Goal: Information Seeking & Learning: Learn about a topic

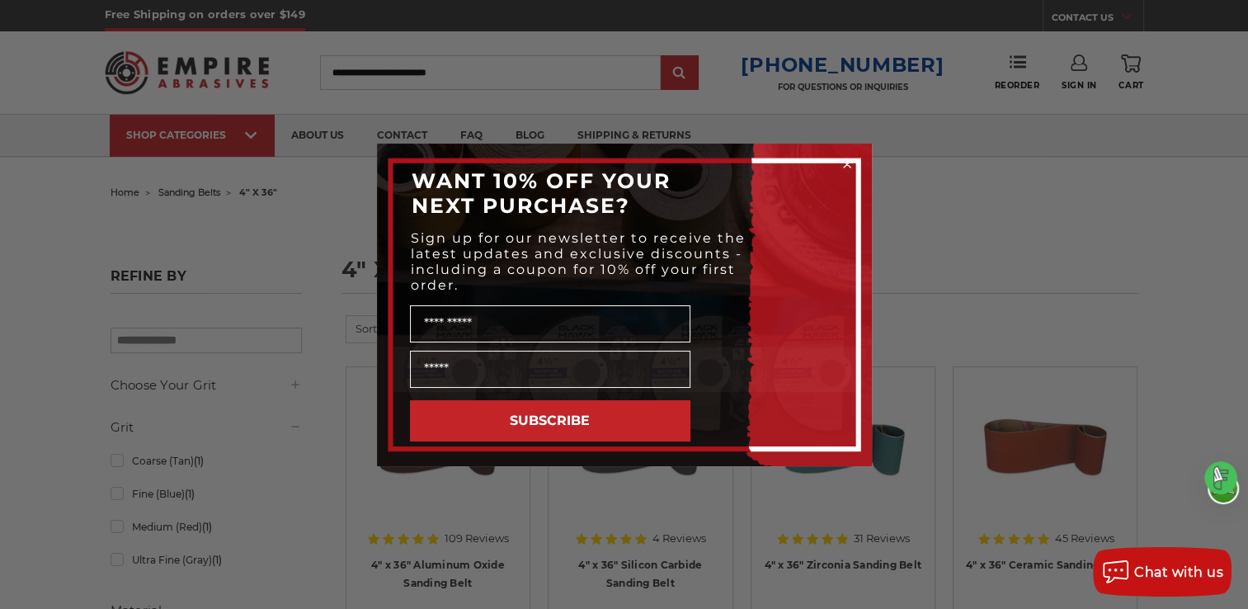
drag, startPoint x: 351, startPoint y: 68, endPoint x: 362, endPoint y: 68, distance: 11.6
click at [359, 68] on div "Close dialog WANT 10% OFF YOUR NEXT PURCHASE? Sign up for our newsletter to rec…" at bounding box center [624, 304] width 1248 height 609
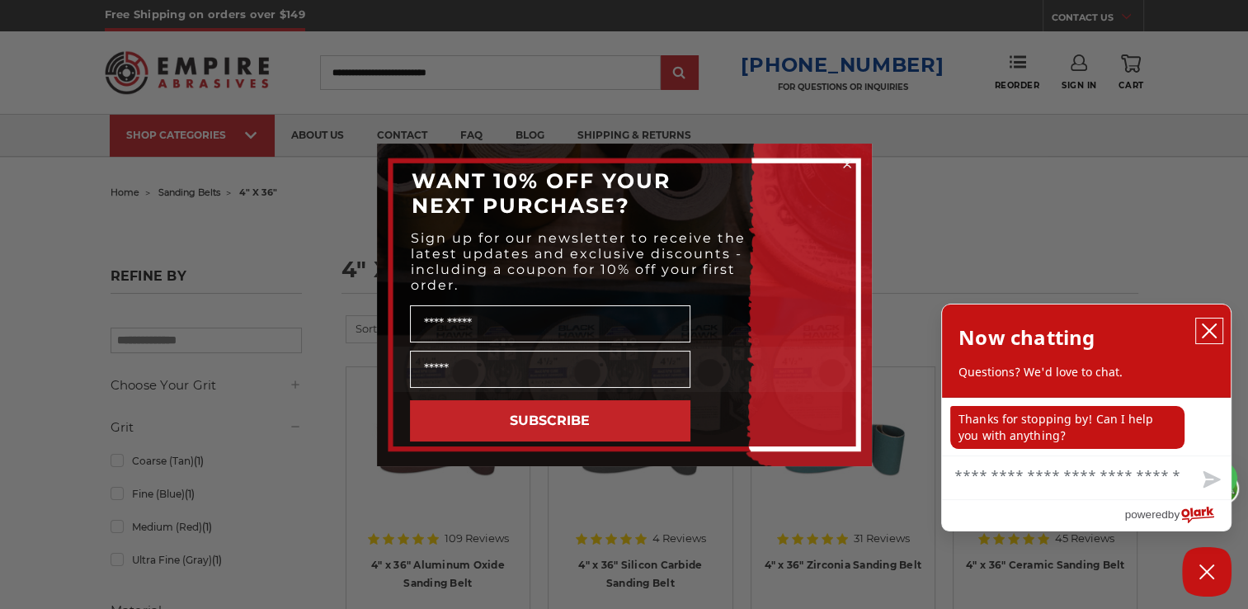
click at [1211, 329] on icon "close chatbox" at bounding box center [1209, 331] width 17 height 17
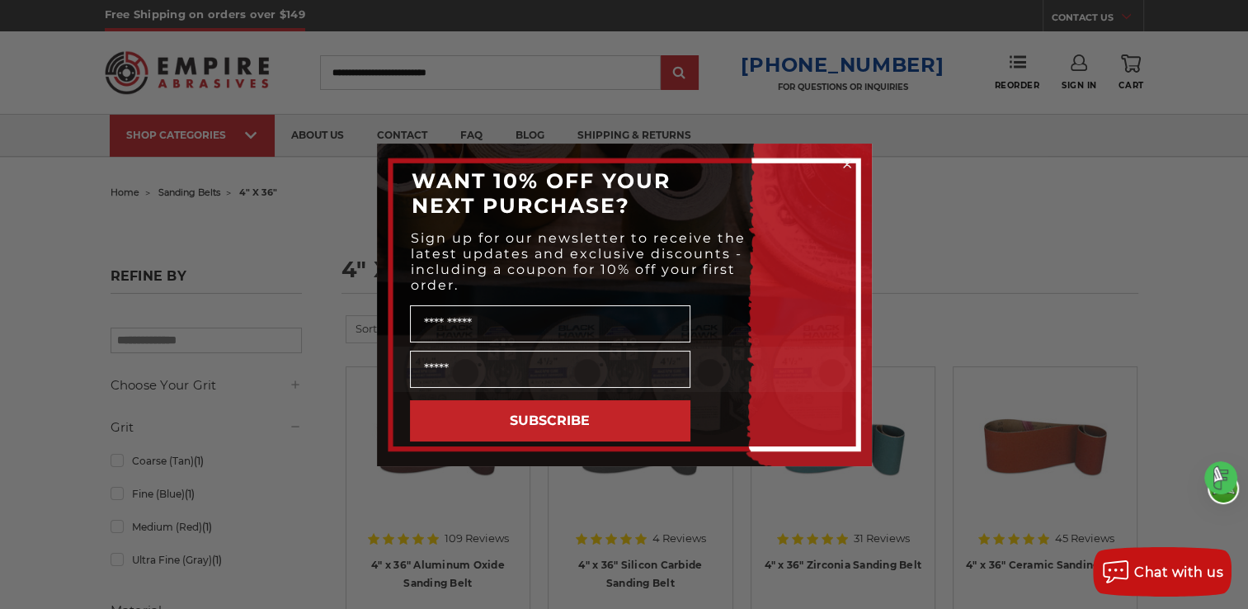
click at [846, 161] on circle "Close dialog" at bounding box center [847, 164] width 16 height 16
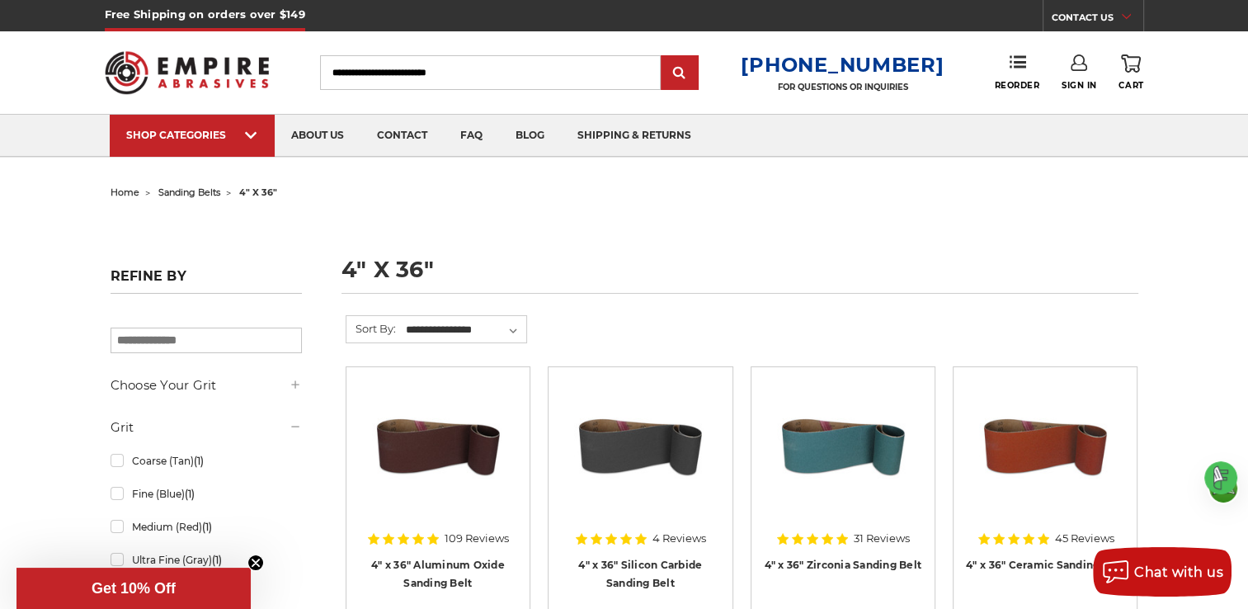
click at [385, 64] on input "Search" at bounding box center [490, 72] width 341 height 35
drag, startPoint x: 382, startPoint y: 68, endPoint x: 389, endPoint y: 74, distance: 9.9
click at [385, 68] on input "Search" at bounding box center [490, 72] width 341 height 35
click at [511, 74] on input "Search" at bounding box center [490, 72] width 341 height 35
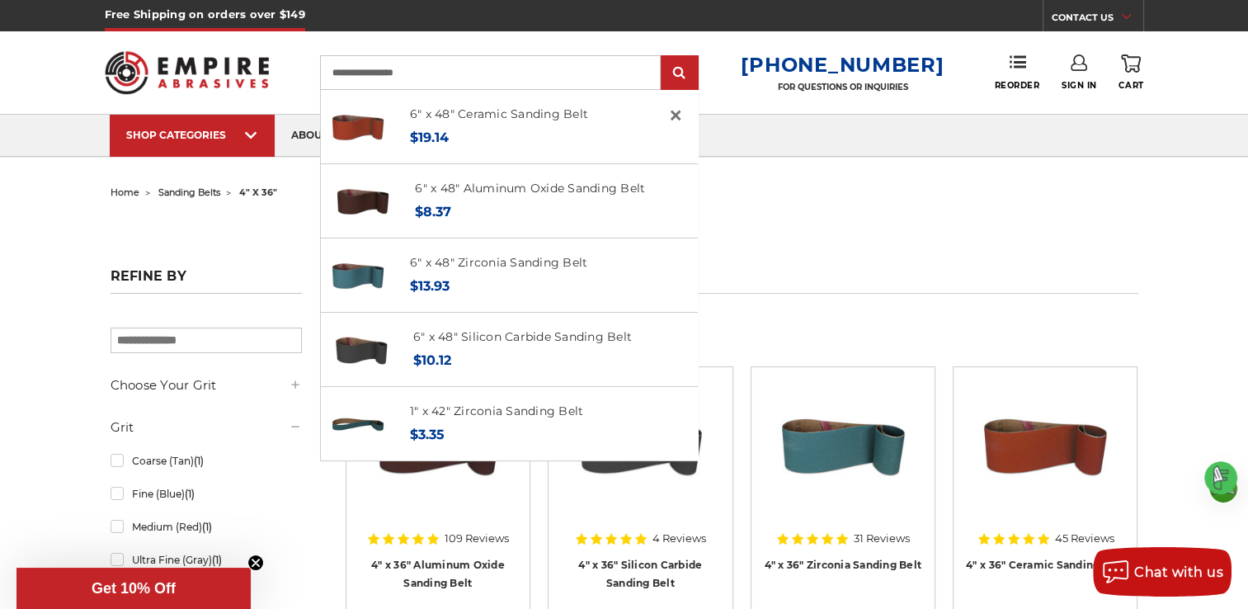
type input "**********"
click at [663, 57] on input "submit" at bounding box center [679, 73] width 33 height 33
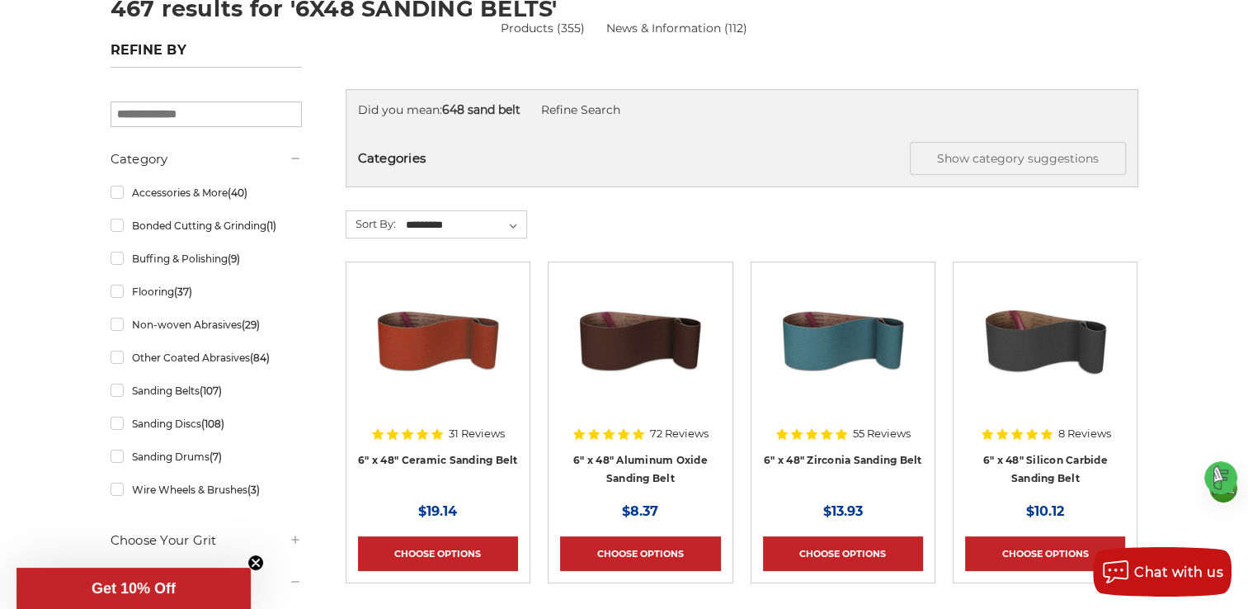
scroll to position [248, 0]
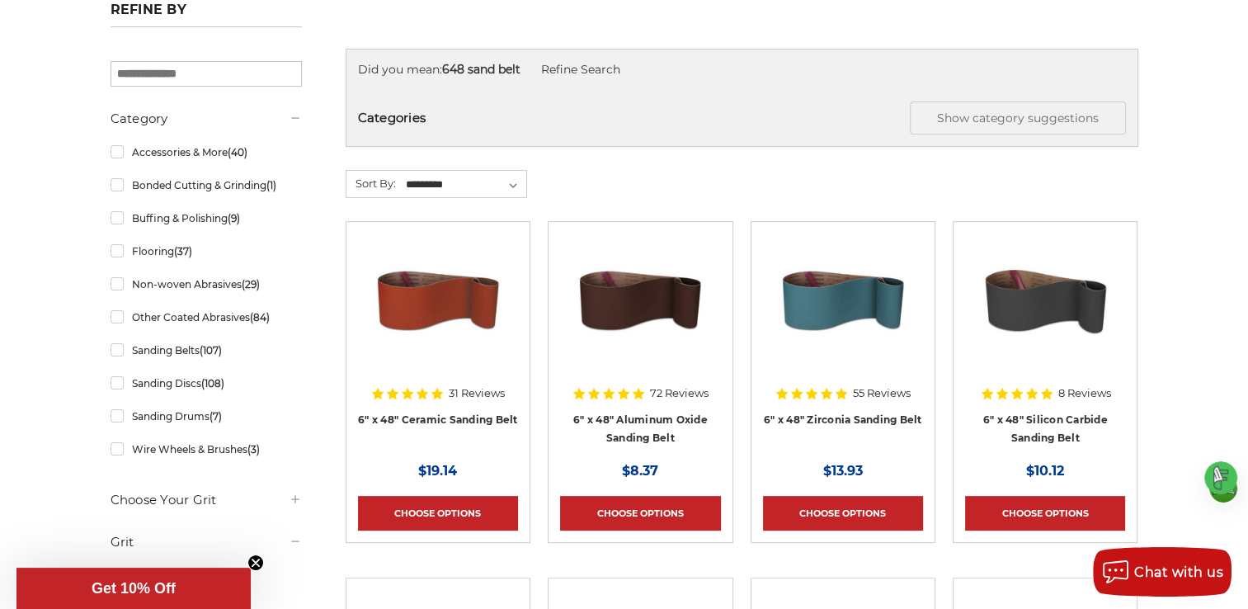
click at [845, 422] on h4 "6" x 48" Zirconia Sanding Belt" at bounding box center [843, 433] width 160 height 46
click at [837, 413] on link "6" x 48" Zirconia Sanding Belt" at bounding box center [843, 419] width 158 height 12
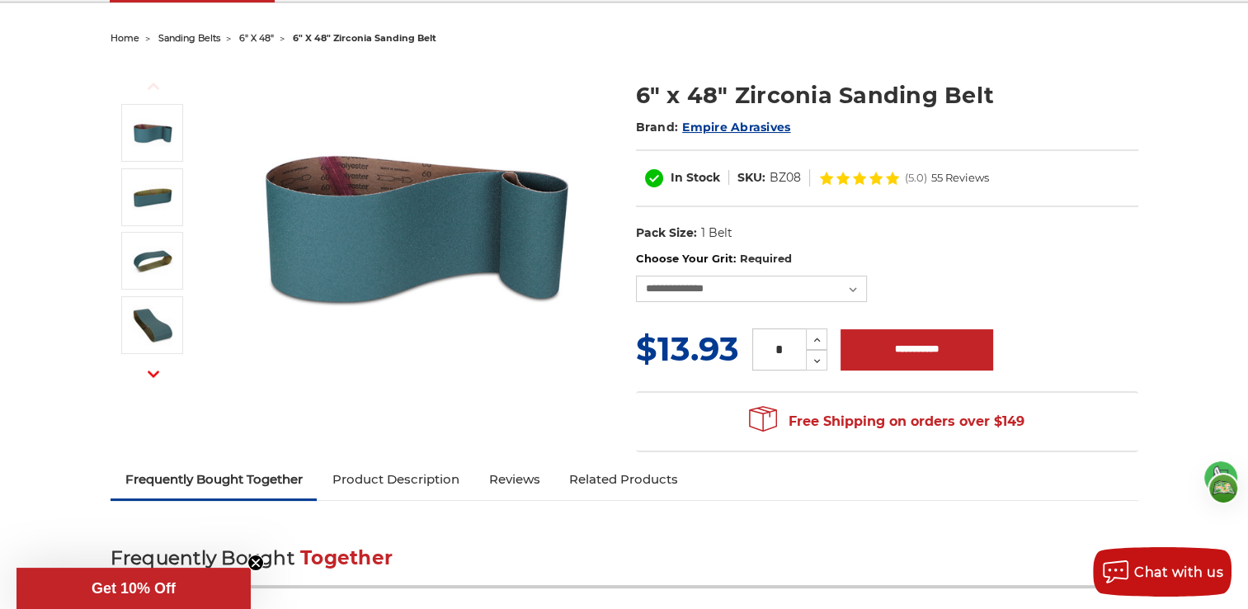
scroll to position [165, 0]
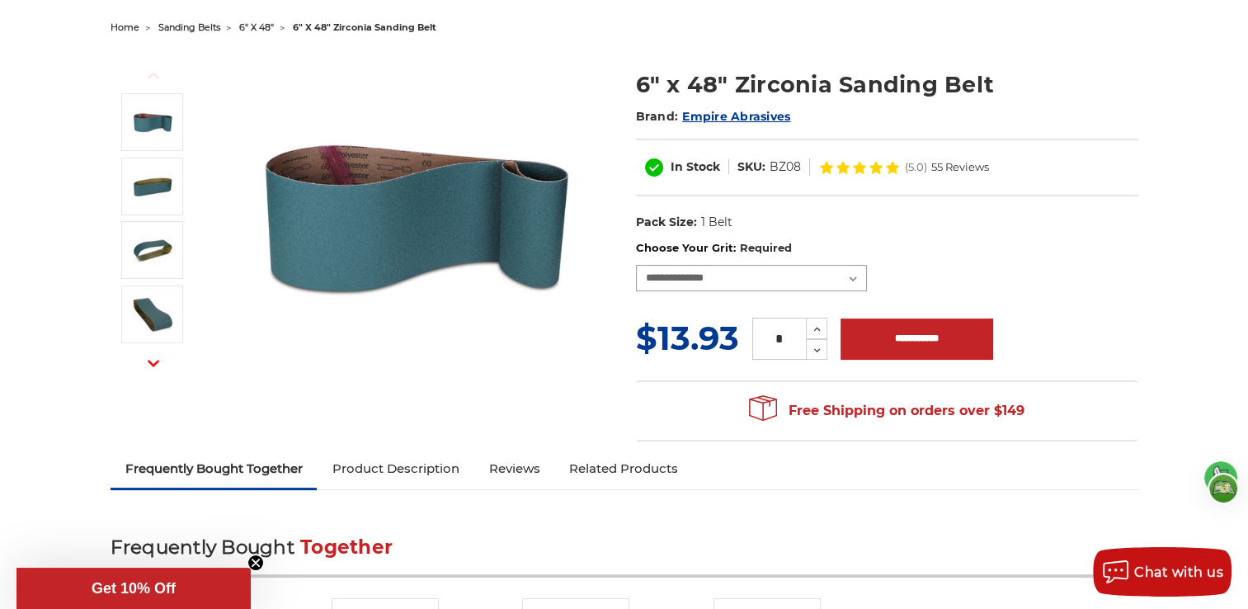
click at [852, 276] on select "**********" at bounding box center [751, 278] width 231 height 26
click at [1030, 306] on form "**********" at bounding box center [887, 301] width 502 height 123
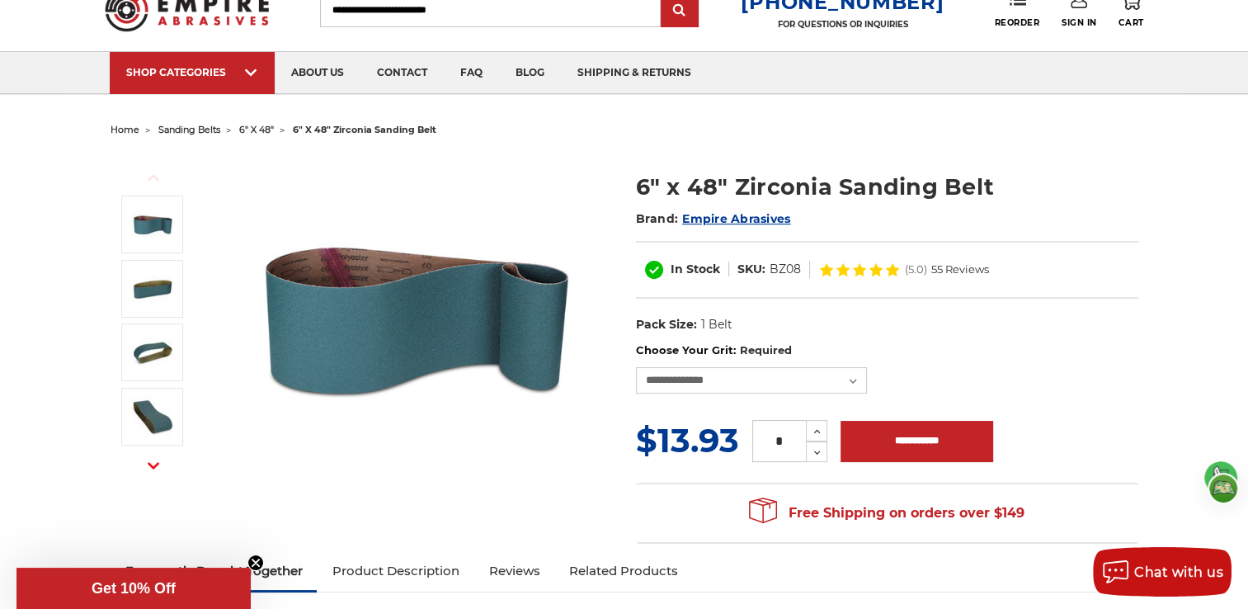
scroll to position [0, 0]
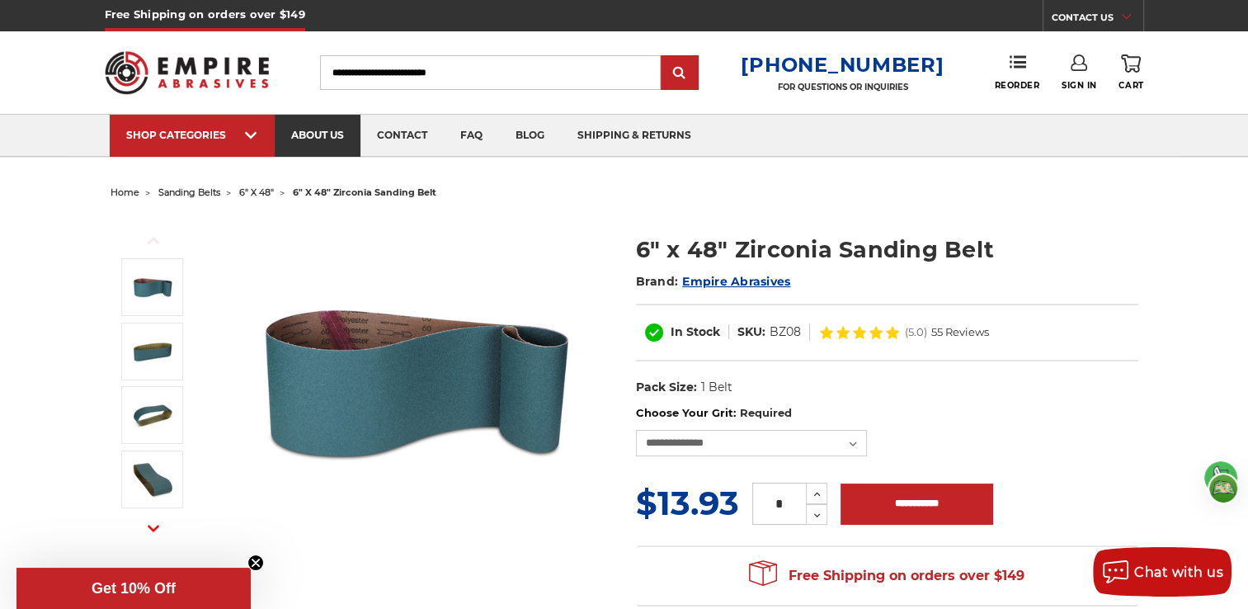
click at [314, 134] on link "about us" at bounding box center [318, 136] width 86 height 42
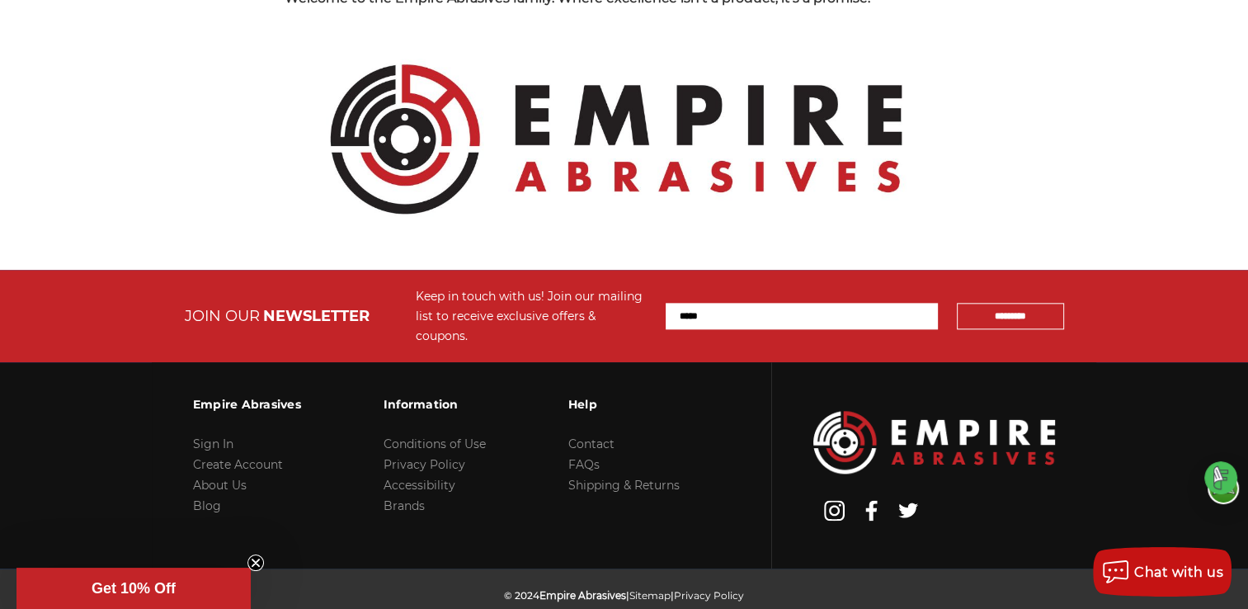
scroll to position [1886, 0]
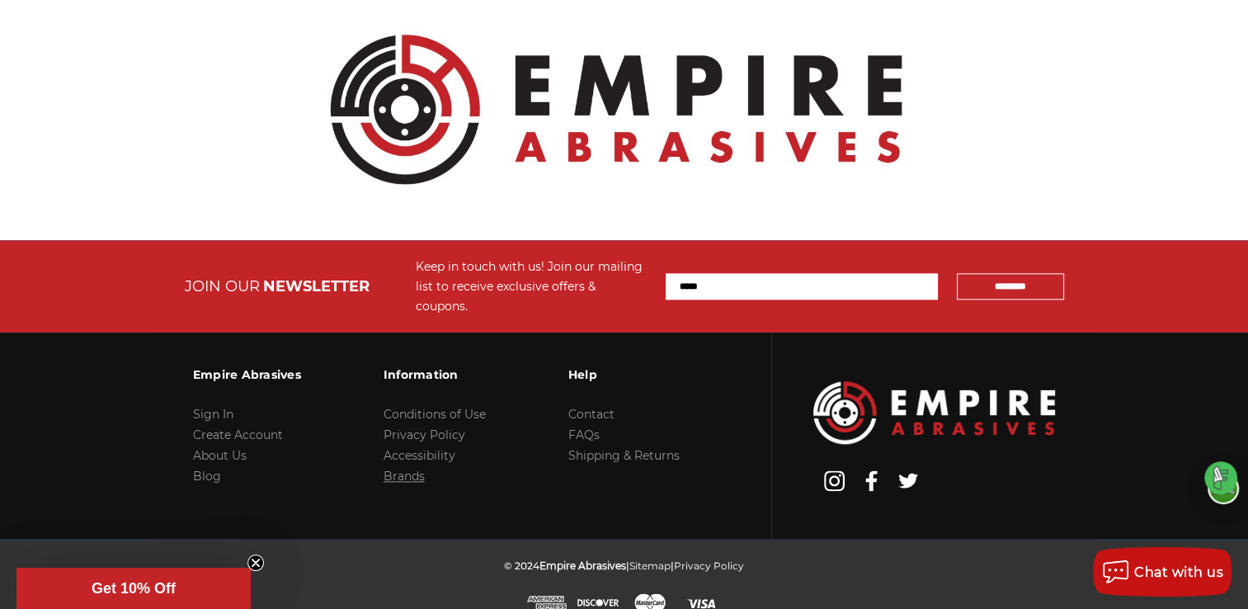
click at [398, 469] on link "Brands" at bounding box center [404, 476] width 41 height 15
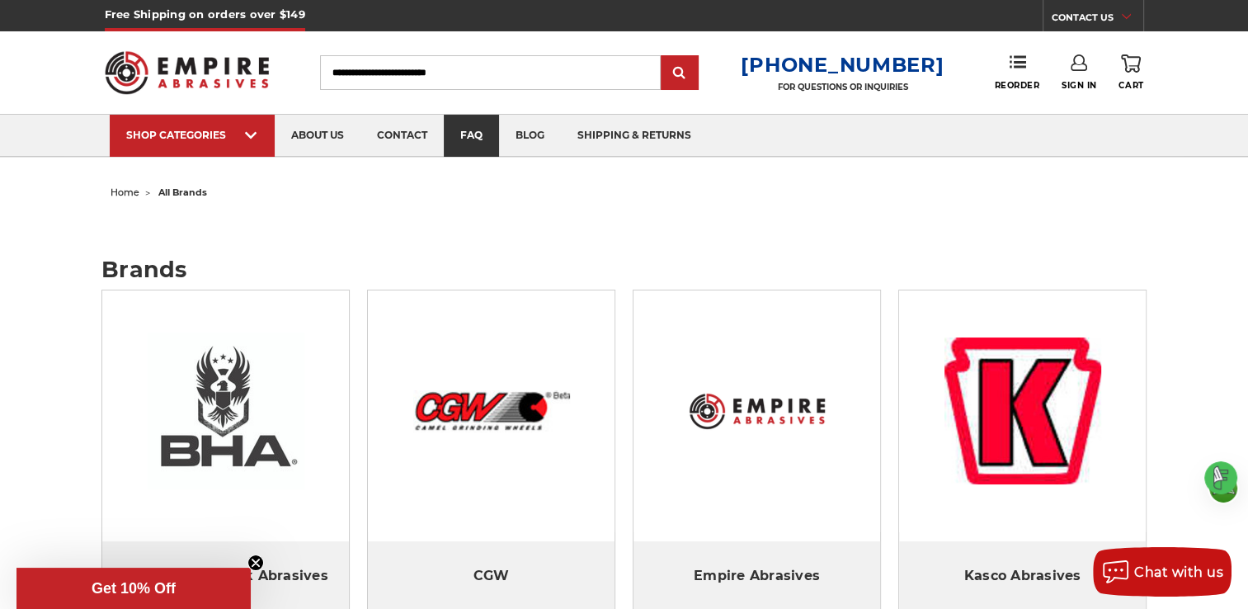
click at [465, 128] on link "faq" at bounding box center [471, 136] width 55 height 42
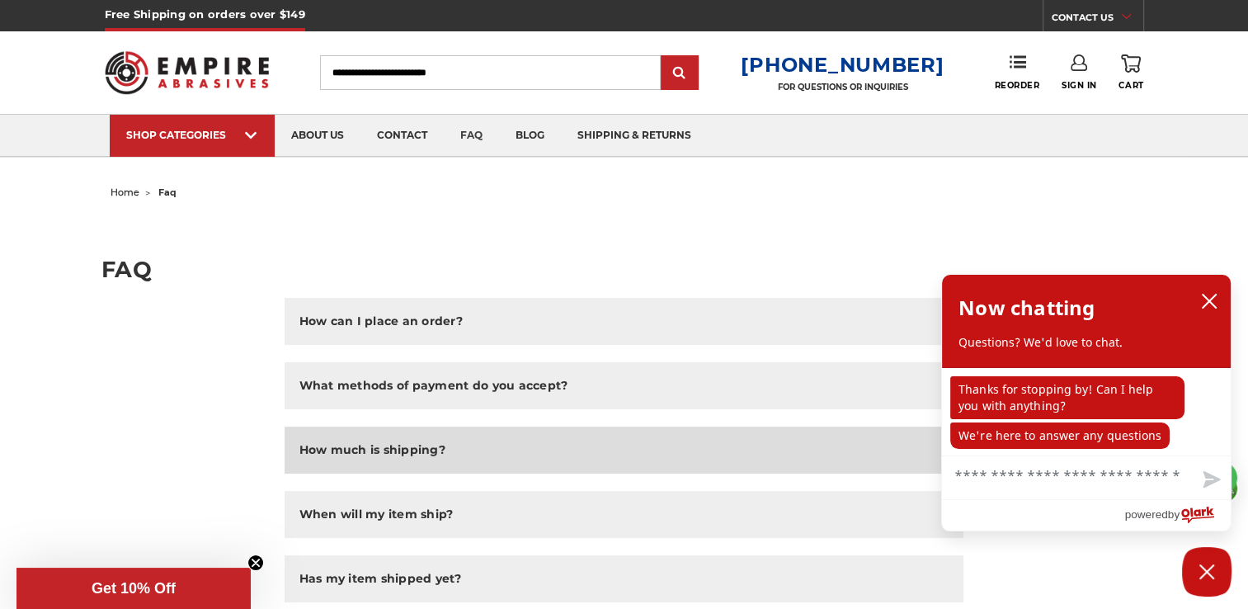
click at [423, 441] on h2 "How much is shipping?" at bounding box center [372, 449] width 146 height 17
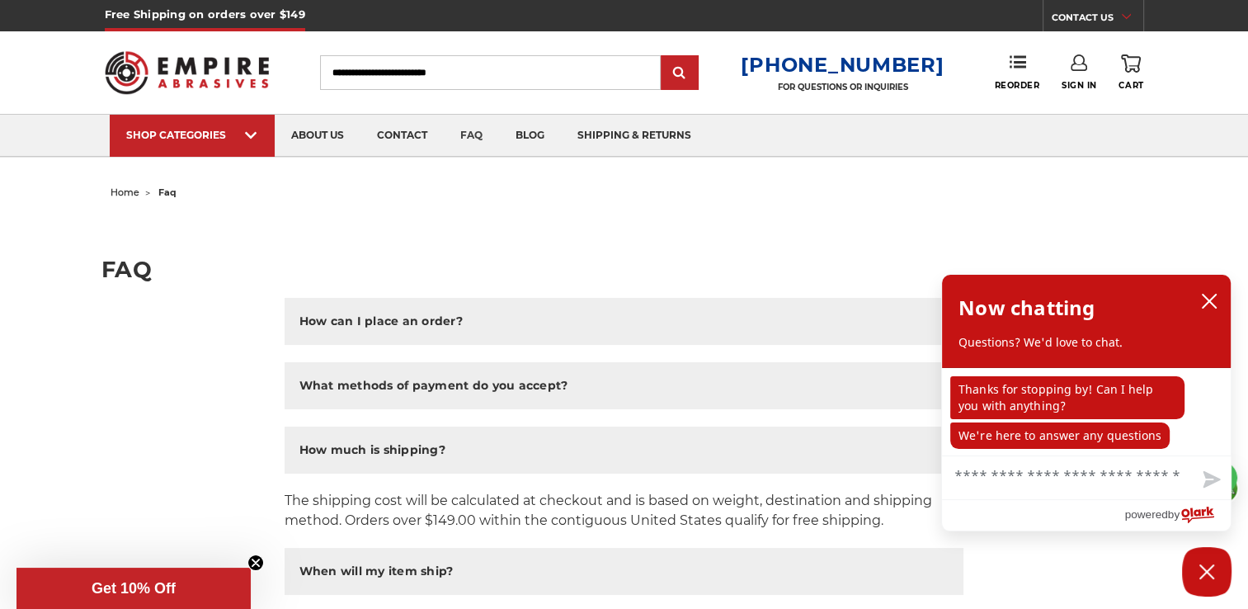
click at [473, 134] on link "faq" at bounding box center [471, 136] width 55 height 42
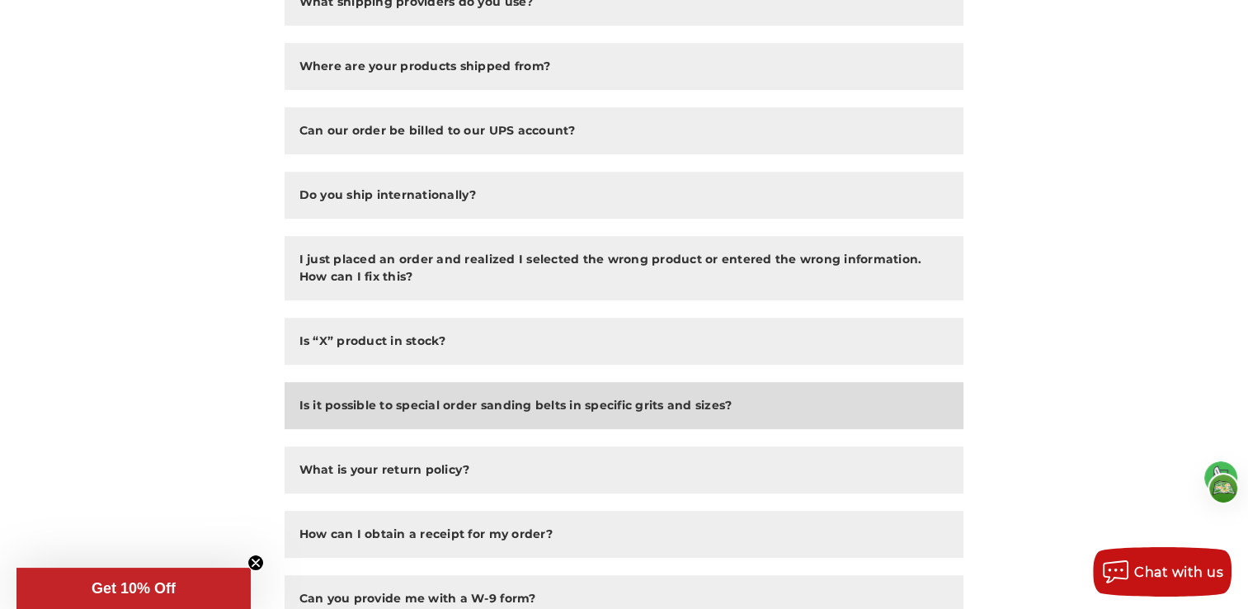
scroll to position [825, 0]
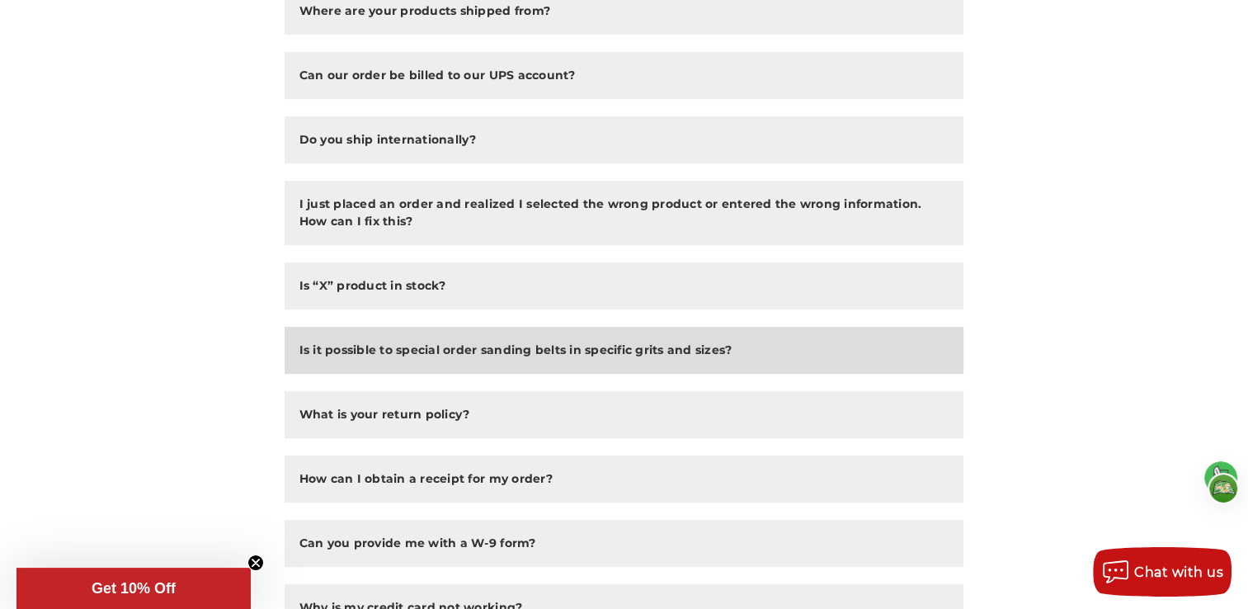
click at [469, 347] on h2 "Is it possible to special order sanding belts in specific grits and sizes?" at bounding box center [515, 350] width 433 height 17
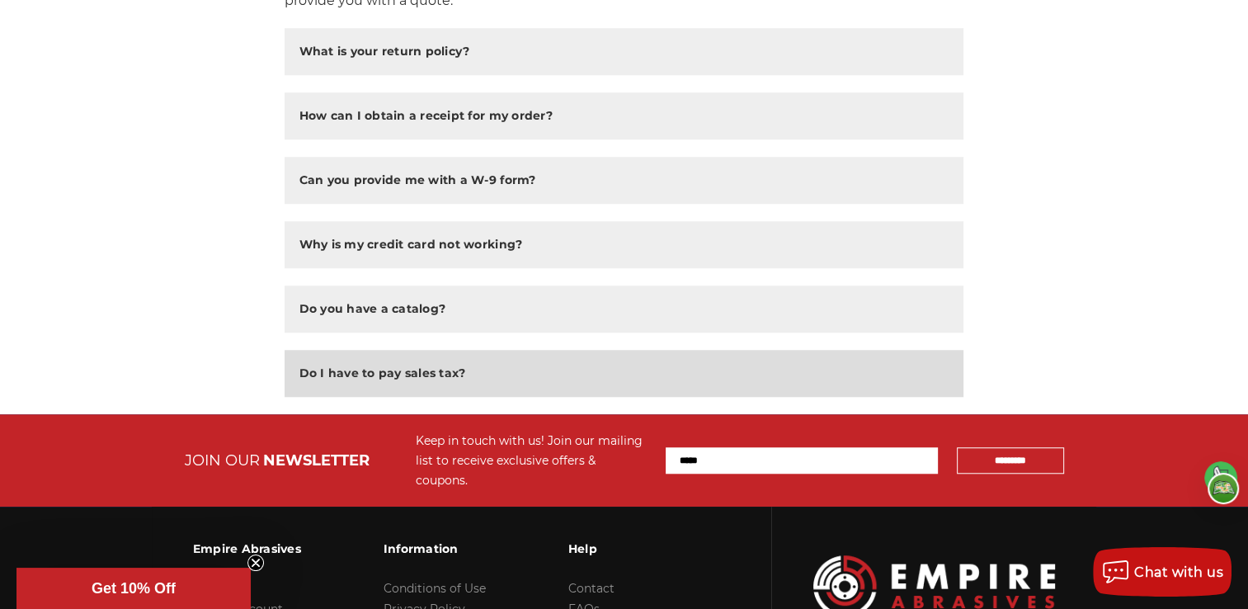
scroll to position [1320, 0]
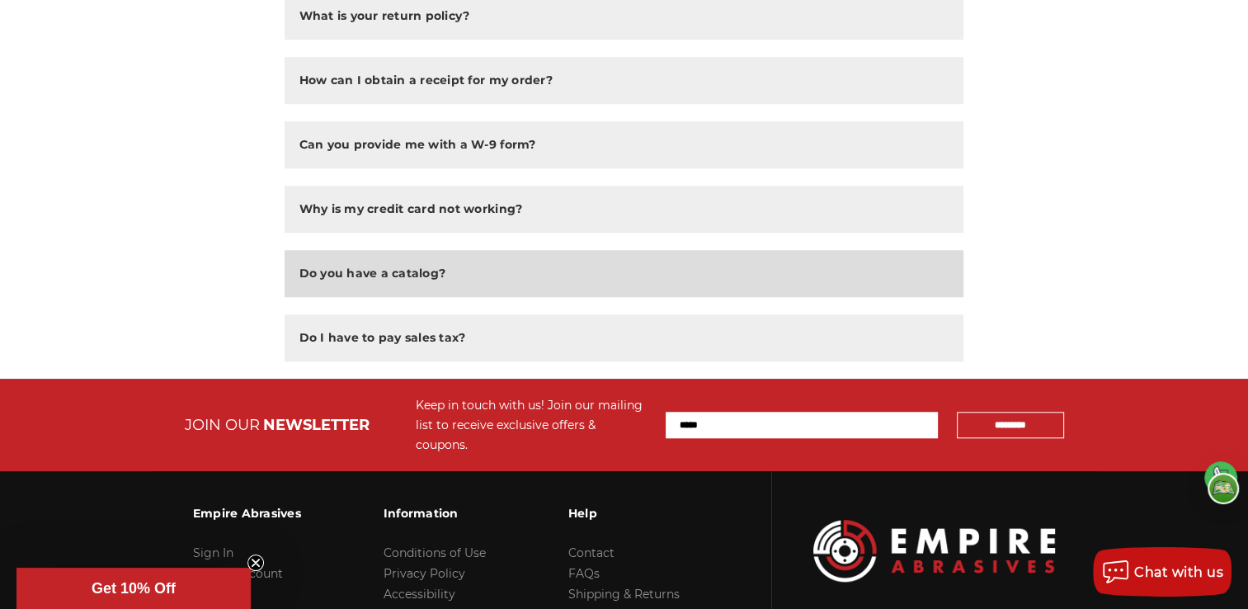
click at [342, 267] on h2 "Do you have a catalog?" at bounding box center [372, 273] width 147 height 17
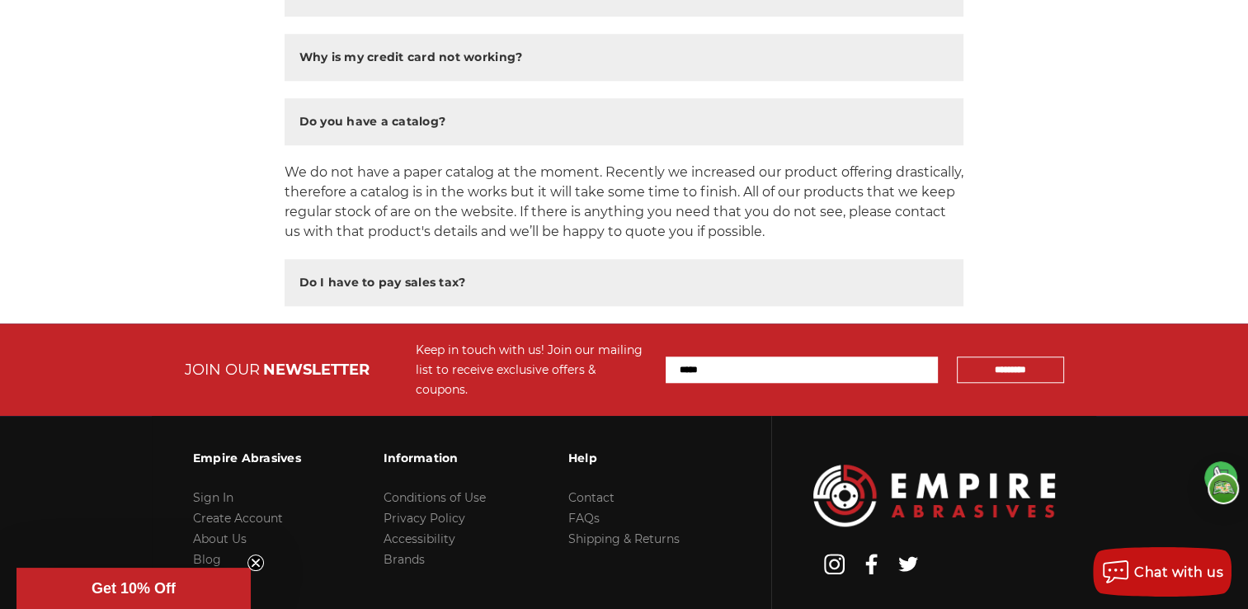
scroll to position [1485, 0]
